Goal: Task Accomplishment & Management: Manage account settings

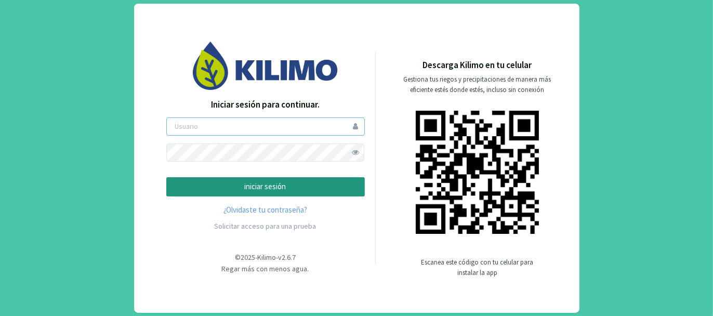
type input "tacchi"
click at [273, 185] on p "iniciar sesión" at bounding box center [265, 187] width 181 height 12
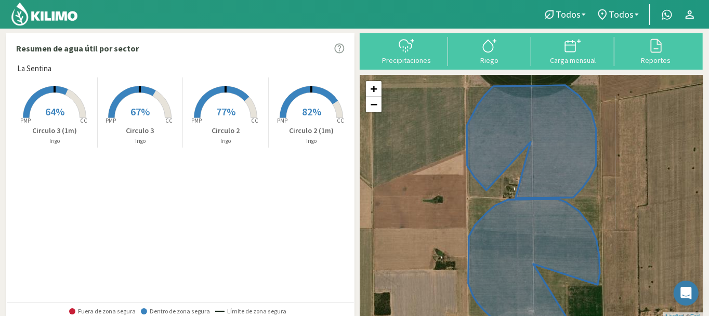
click at [135, 114] on span "67%" at bounding box center [139, 111] width 19 height 13
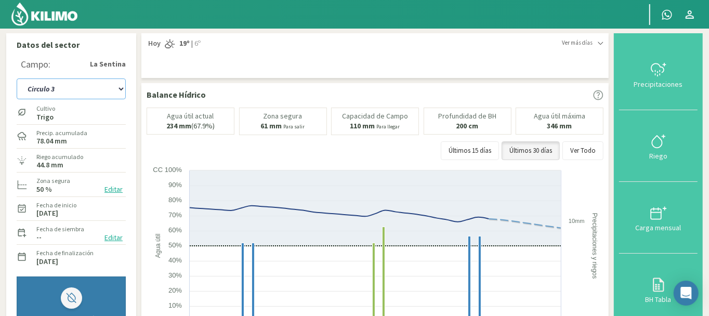
click at [119, 90] on select "Circulo 2 Circulo 2 (1m) Circulo 3 Circulo 3 (1m)" at bounding box center [71, 88] width 109 height 21
click at [17, 78] on select "Circulo 2 Circulo 2 (1m) Circulo 3 Circulo 3 (1m)" at bounding box center [71, 88] width 109 height 21
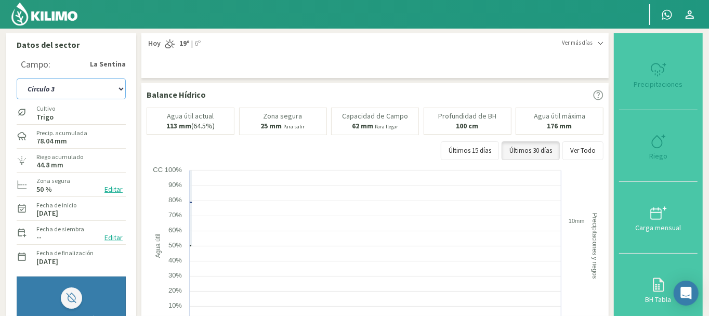
select select "7: Object"
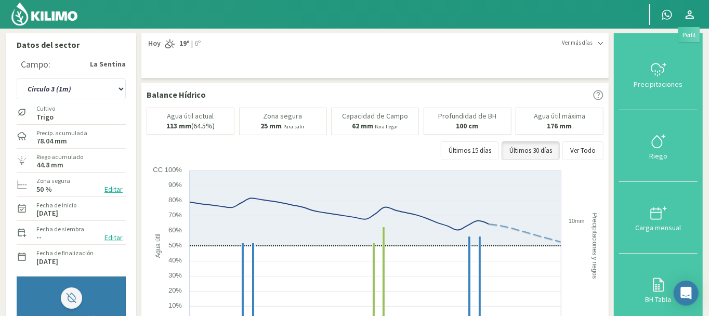
click at [690, 12] on icon at bounding box center [689, 14] width 12 height 12
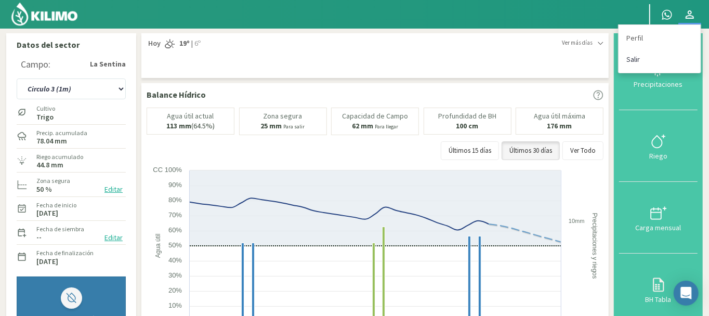
click at [634, 58] on link "Salir" at bounding box center [659, 59] width 82 height 21
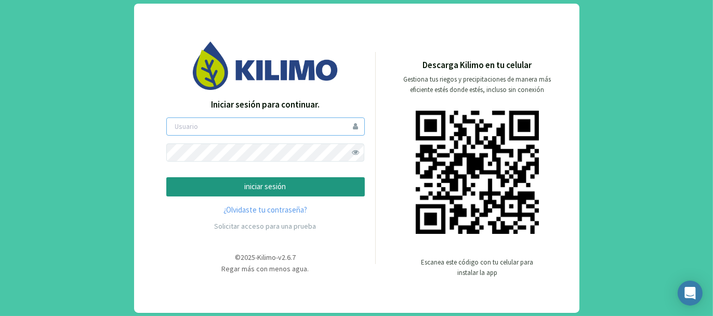
type input "tacchi"
